Goal: Information Seeking & Learning: Learn about a topic

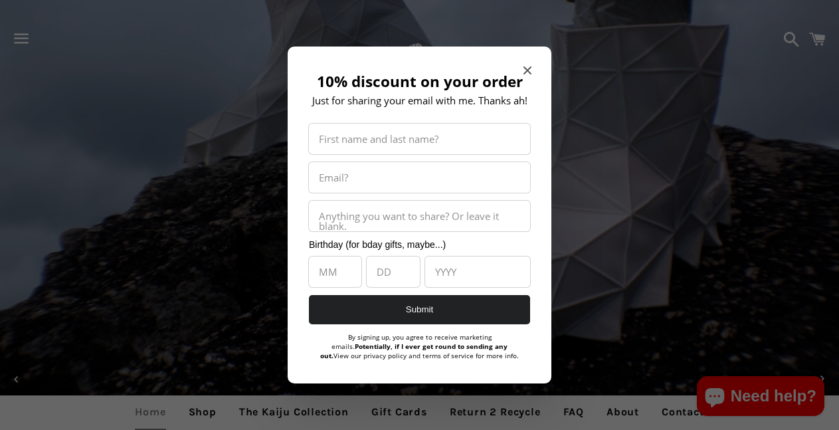
click at [18, 41] on div at bounding box center [419, 215] width 839 height 430
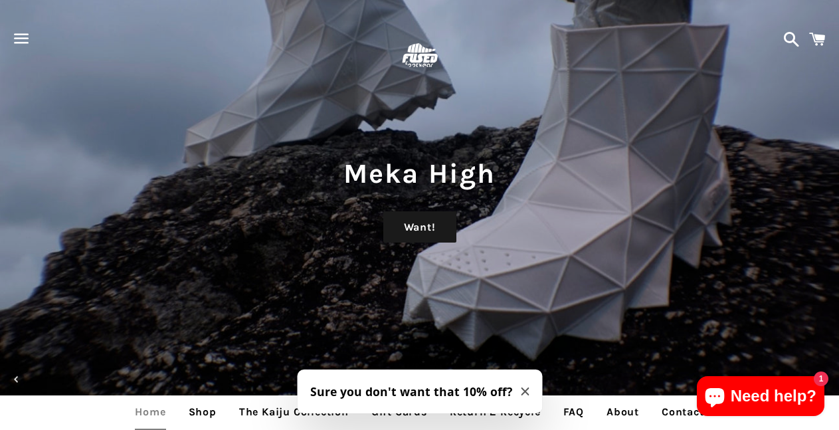
click at [19, 41] on span "button" at bounding box center [22, 39] width 30 height 40
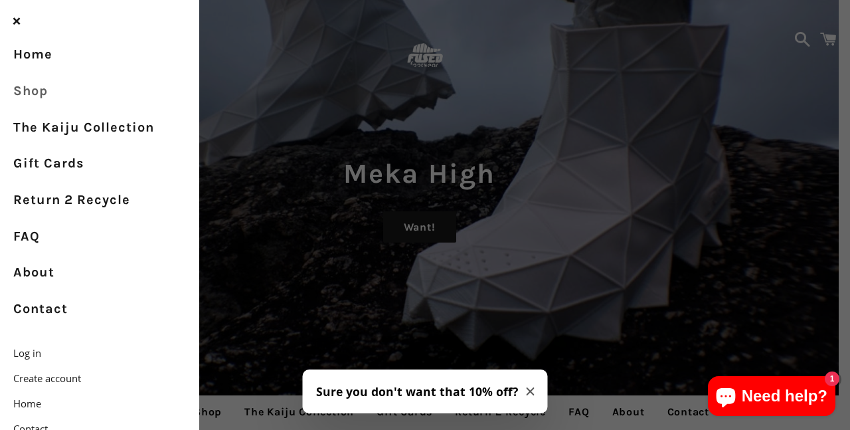
click at [32, 99] on link "Shop" at bounding box center [99, 91] width 199 height 37
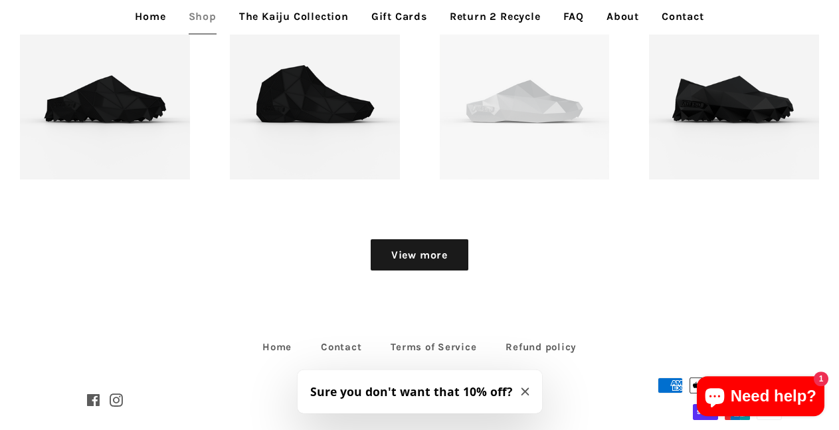
scroll to position [1498, 0]
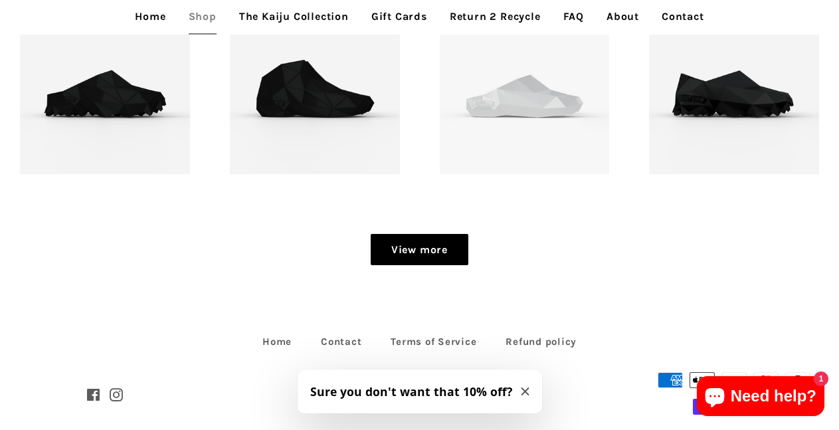
click at [404, 260] on link "View more" at bounding box center [419, 250] width 98 height 32
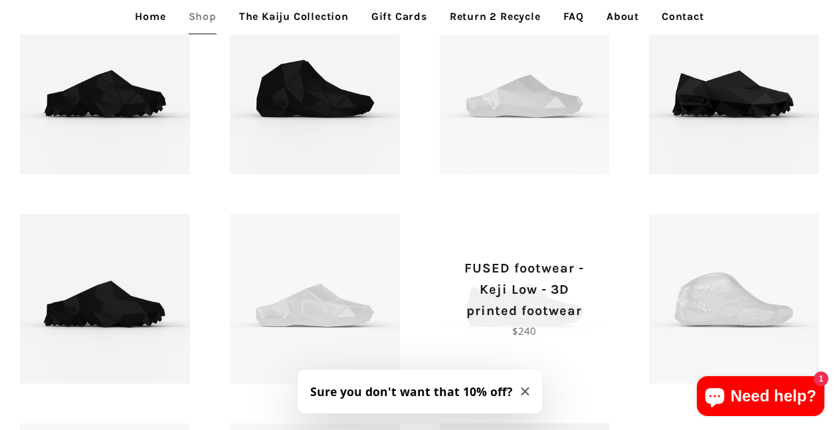
click at [478, 320] on p "FUSED footwear - Keji Low - 3D printed footwear" at bounding box center [524, 290] width 123 height 64
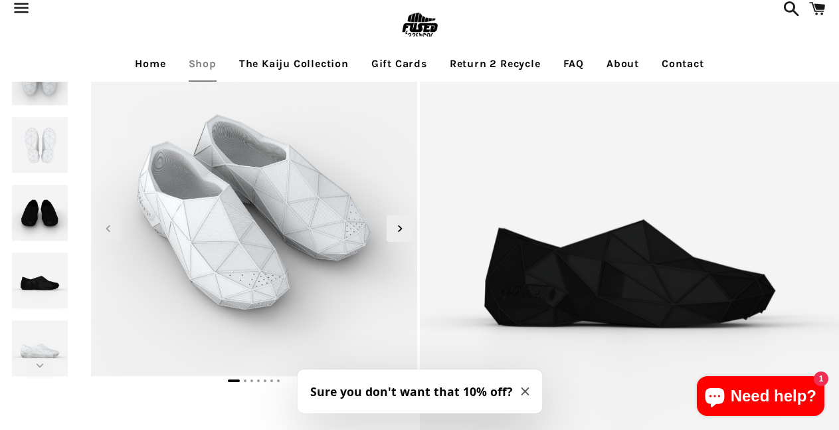
scroll to position [39, 0]
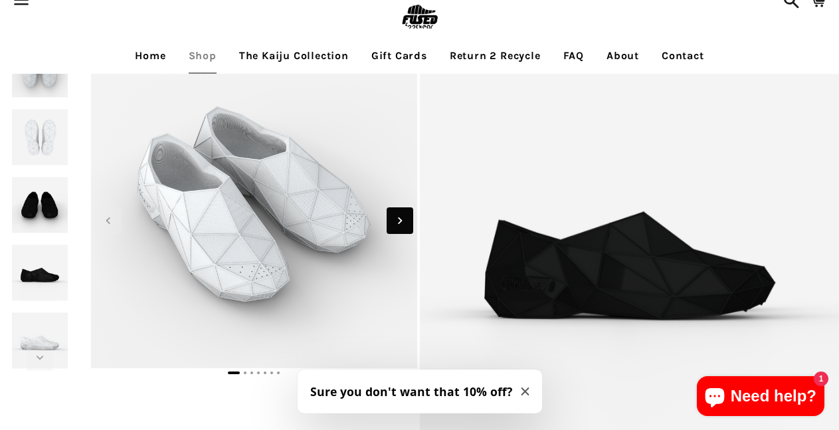
click at [394, 220] on icon "Next slide" at bounding box center [399, 220] width 15 height 15
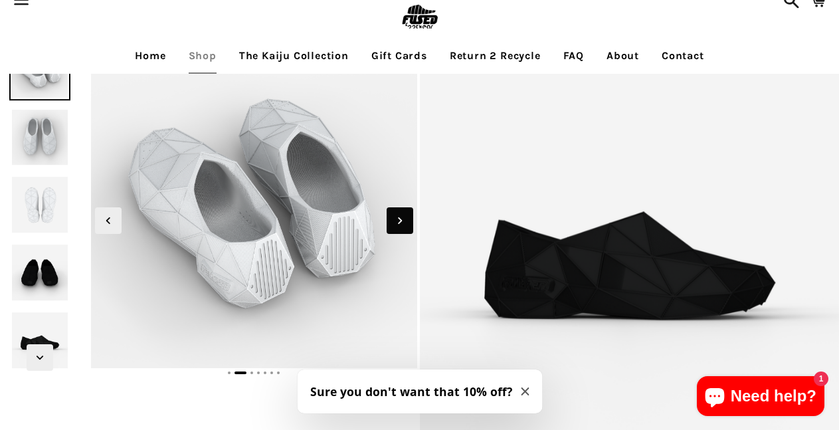
click at [394, 220] on icon "Next slide" at bounding box center [399, 220] width 15 height 15
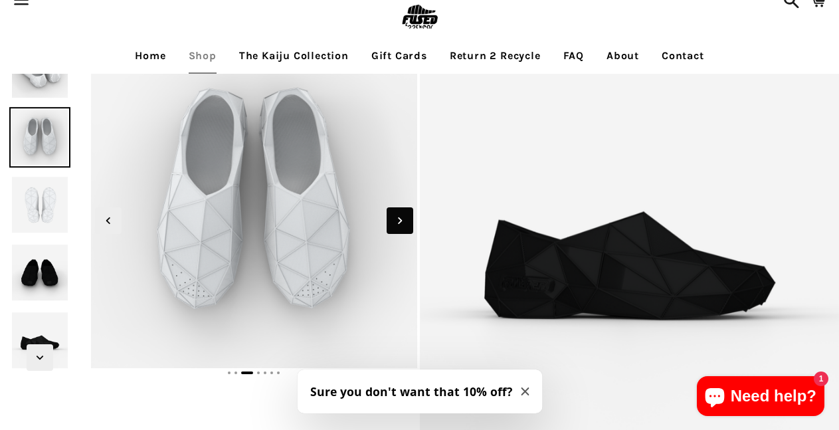
click at [394, 220] on icon "Next slide" at bounding box center [399, 220] width 15 height 15
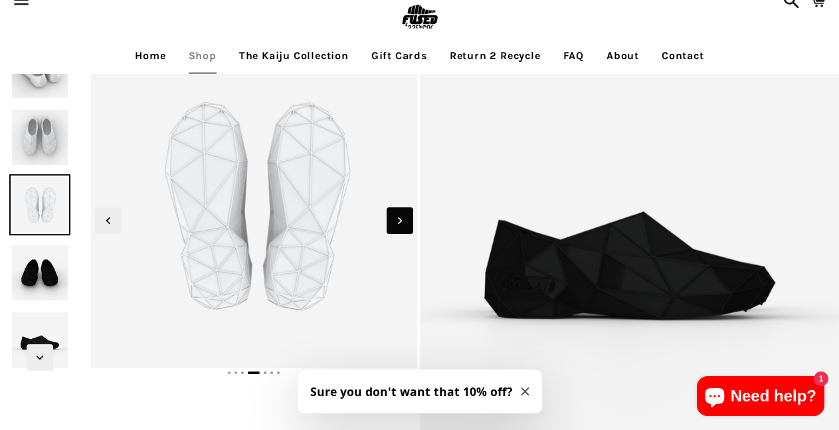
click at [394, 220] on icon "Next slide" at bounding box center [399, 220] width 15 height 15
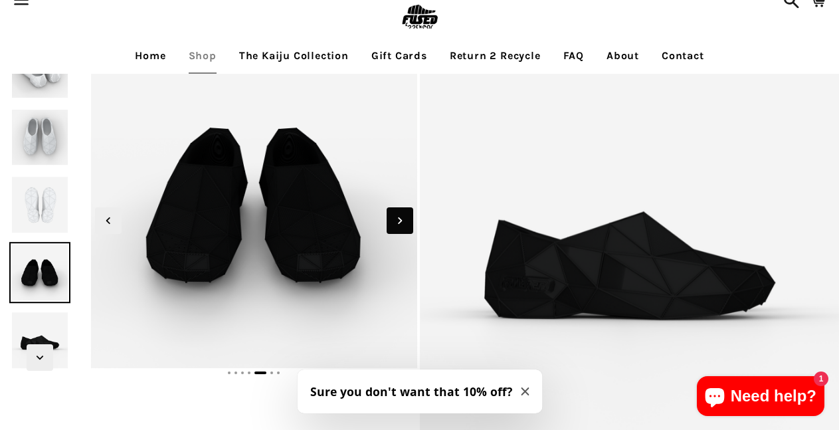
click at [394, 220] on icon "Next slide" at bounding box center [399, 220] width 15 height 15
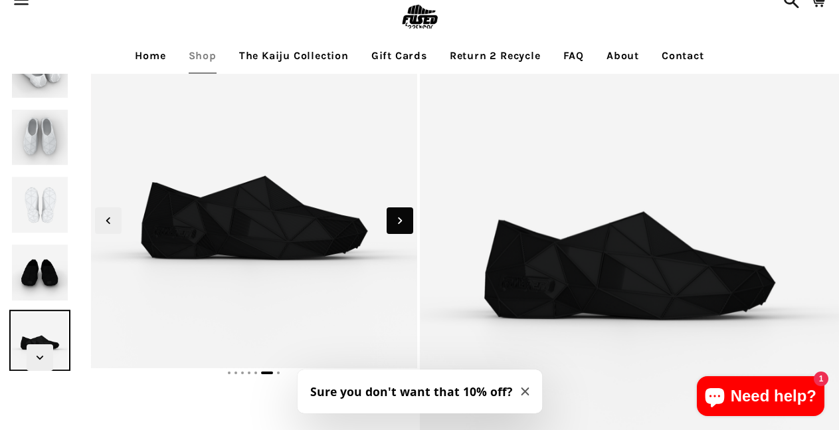
click at [394, 220] on icon "Next slide" at bounding box center [399, 220] width 15 height 15
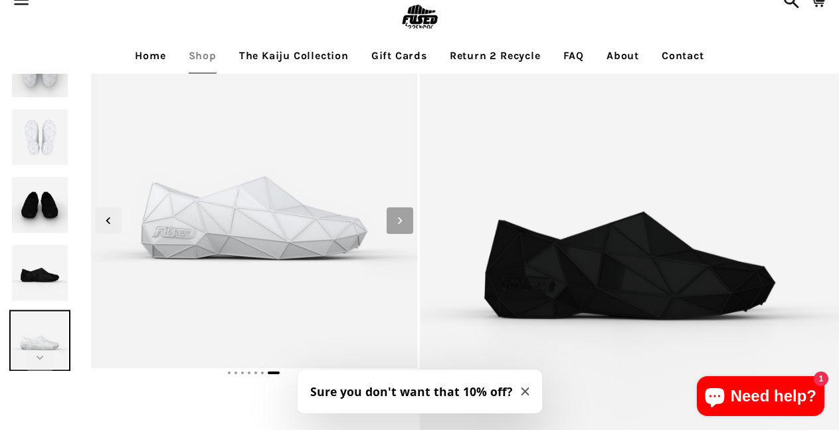
click at [394, 220] on icon "Next slide" at bounding box center [399, 220] width 15 height 15
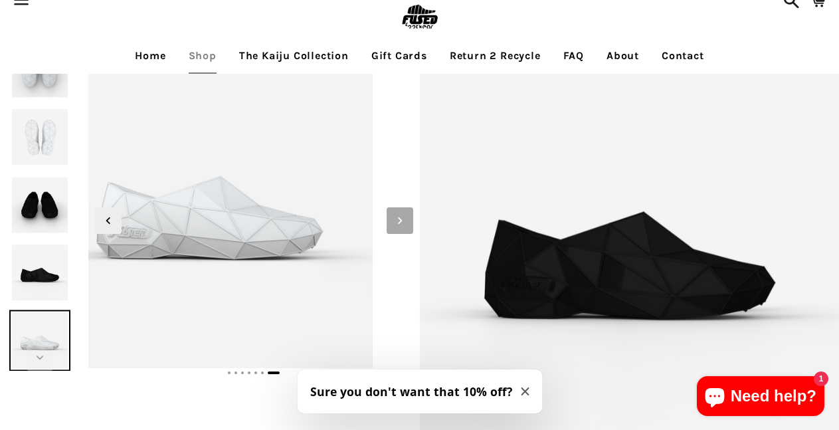
click at [297, 80] on div at bounding box center [253, 206] width 331 height 335
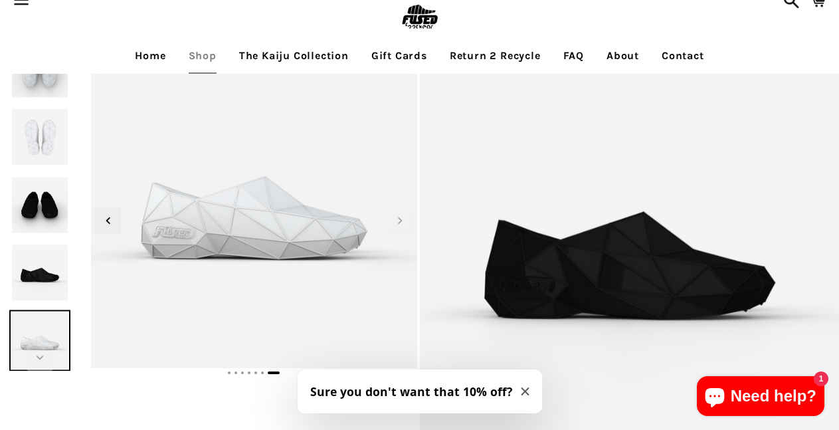
click at [479, 50] on link "Return 2 Recycle" at bounding box center [495, 55] width 111 height 33
